Goal: Task Accomplishment & Management: Manage account settings

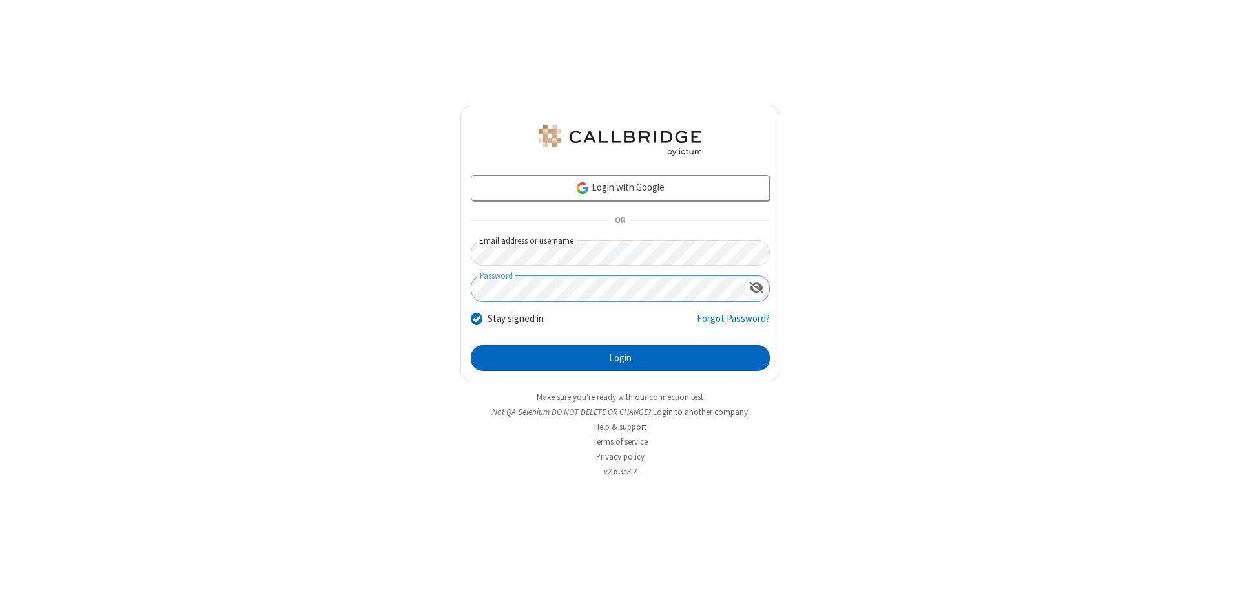
click at [620, 358] on button "Login" at bounding box center [620, 358] width 299 height 26
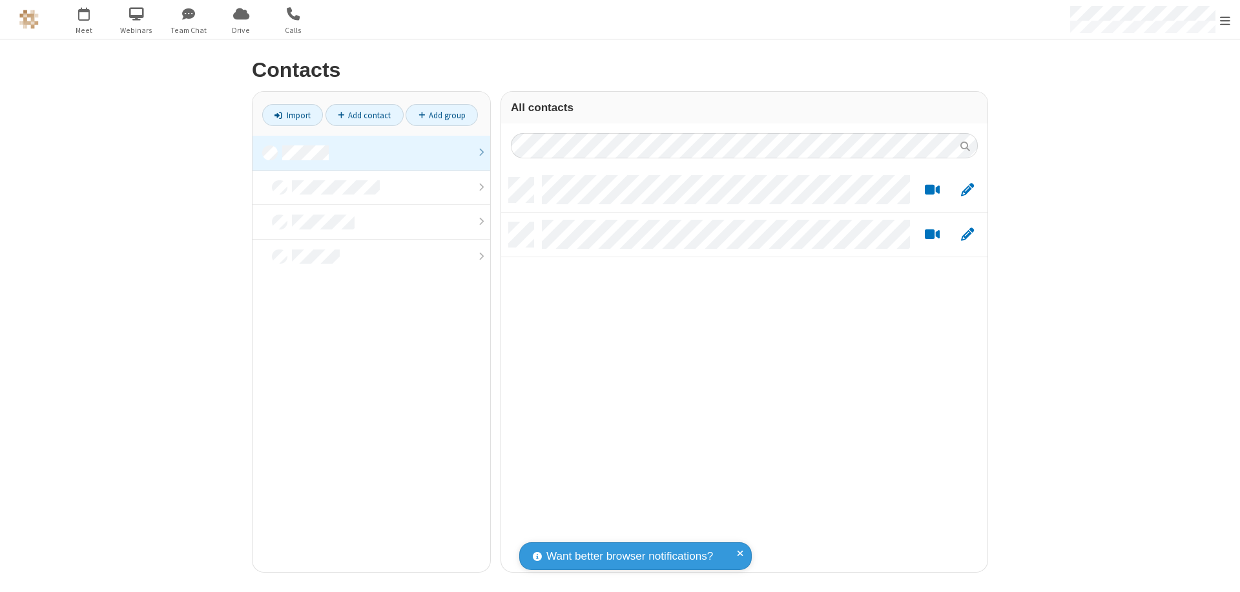
click at [371, 152] on link at bounding box center [372, 153] width 238 height 35
click at [968, 189] on span "Edit" at bounding box center [967, 190] width 13 height 16
click at [371, 152] on link at bounding box center [372, 153] width 238 height 35
